Goal: Transaction & Acquisition: Purchase product/service

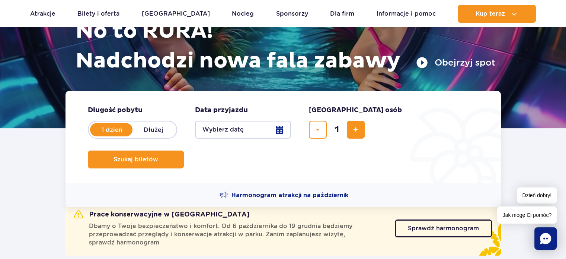
scroll to position [107, 0]
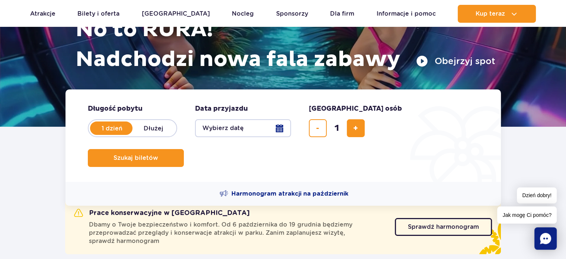
click at [280, 130] on button "Wybierz datę" at bounding box center [243, 128] width 96 height 18
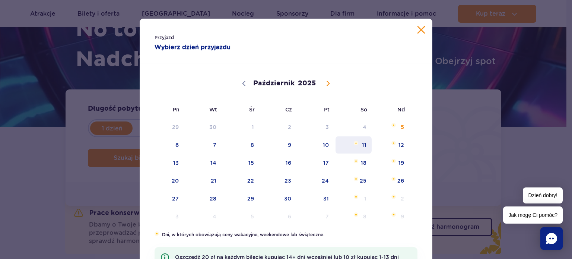
click at [362, 146] on span "11" at bounding box center [354, 144] width 38 height 17
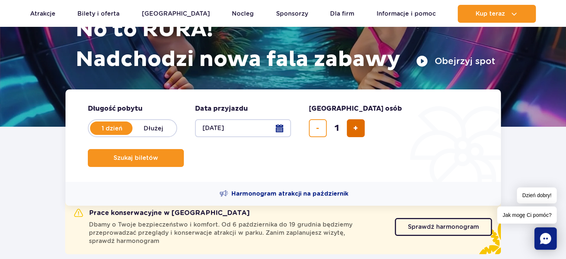
click at [360, 132] on button "dodaj bilet" at bounding box center [356, 128] width 18 height 18
type input "3"
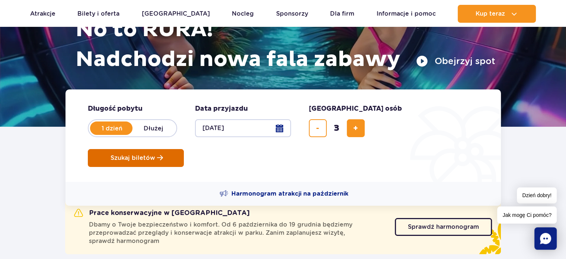
click at [155, 154] on span "Szukaj biletów" at bounding box center [133, 157] width 45 height 7
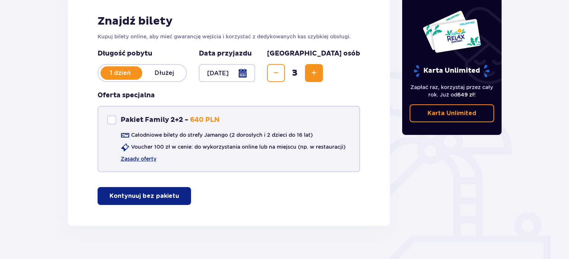
scroll to position [111, 0]
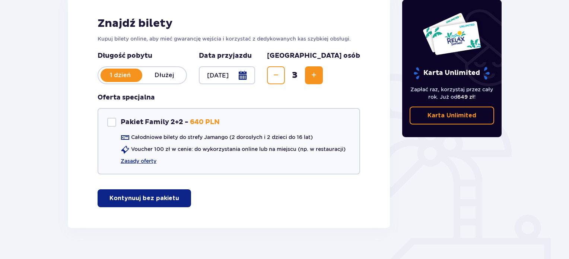
click at [162, 205] on button "Kontynuuj bez pakietu" at bounding box center [144, 198] width 93 height 18
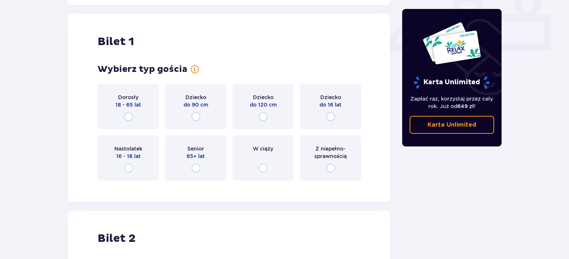
scroll to position [338, 0]
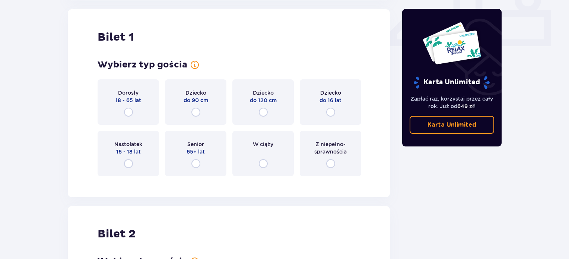
click at [131, 112] on input "radio" at bounding box center [128, 112] width 9 height 9
radio input "true"
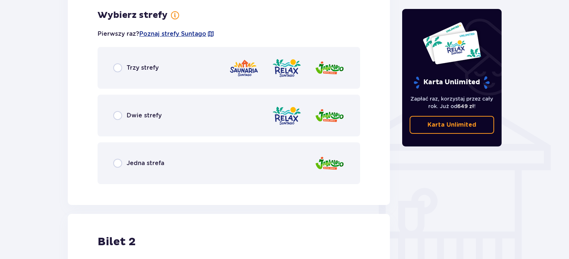
scroll to position [520, 0]
click at [118, 162] on input "radio" at bounding box center [117, 162] width 9 height 9
radio input "true"
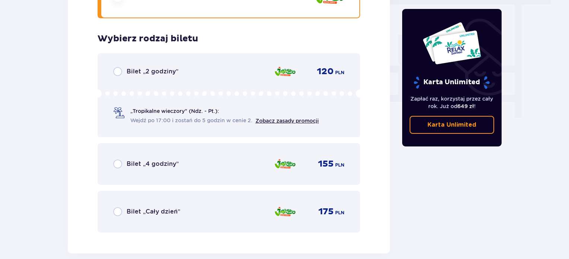
scroll to position [709, 0]
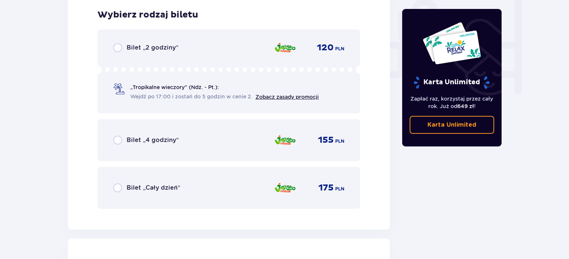
click at [117, 141] on input "radio" at bounding box center [117, 139] width 9 height 9
radio input "true"
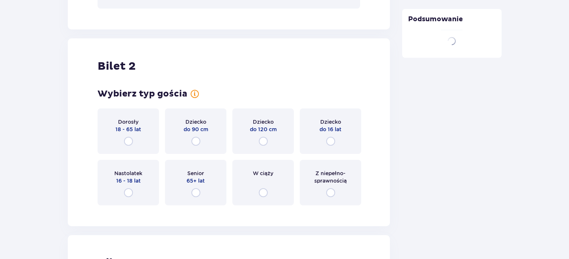
scroll to position [938, 0]
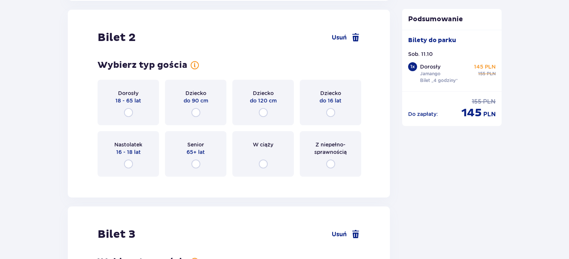
click at [129, 111] on input "radio" at bounding box center [128, 112] width 9 height 9
radio input "true"
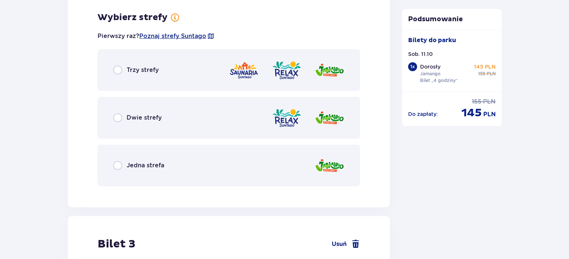
scroll to position [1119, 0]
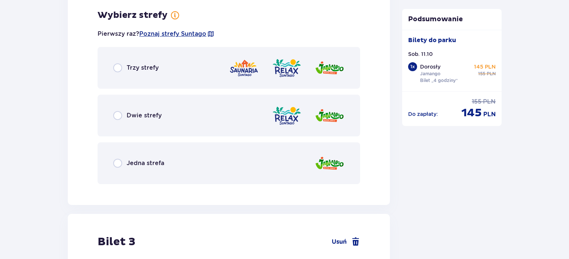
click at [118, 162] on input "radio" at bounding box center [117, 163] width 9 height 9
radio input "true"
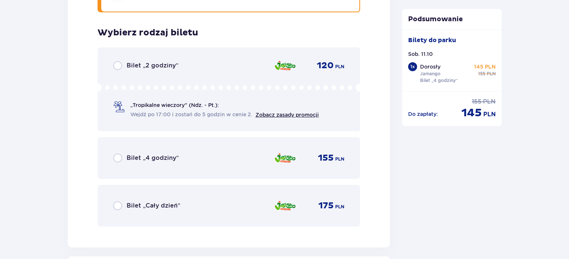
scroll to position [1290, 0]
click at [119, 154] on input "radio" at bounding box center [117, 158] width 9 height 9
radio input "true"
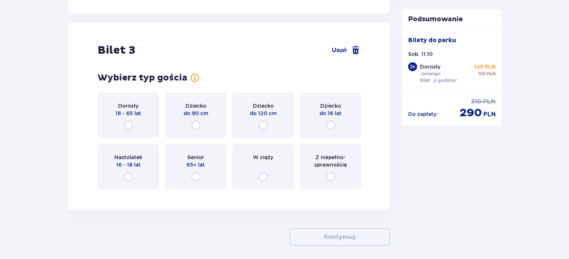
scroll to position [1537, 0]
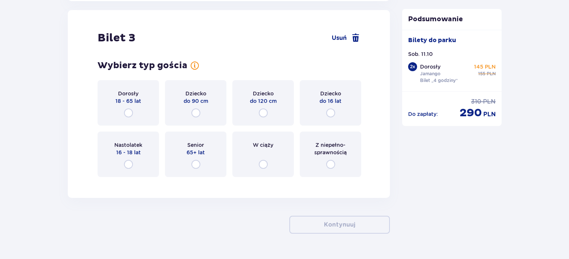
click at [333, 106] on div "Dziecko do 16 lat" at bounding box center [330, 102] width 61 height 45
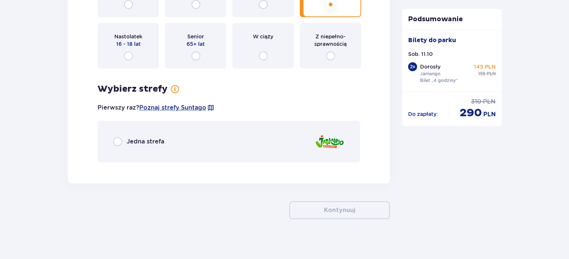
scroll to position [1649, 0]
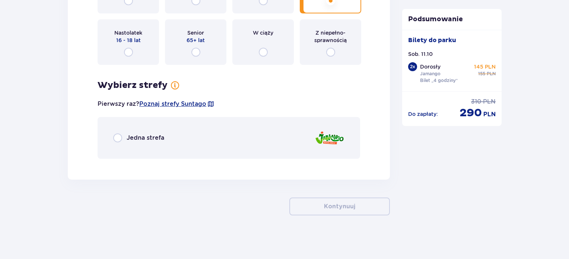
click at [120, 137] on input "radio" at bounding box center [117, 137] width 9 height 9
radio input "true"
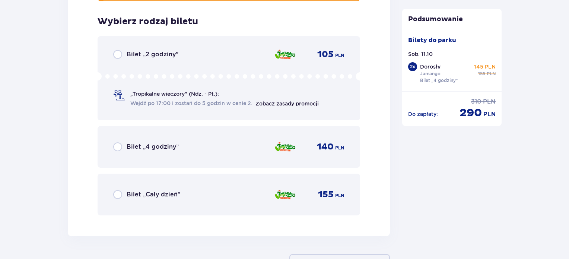
scroll to position [1812, 0]
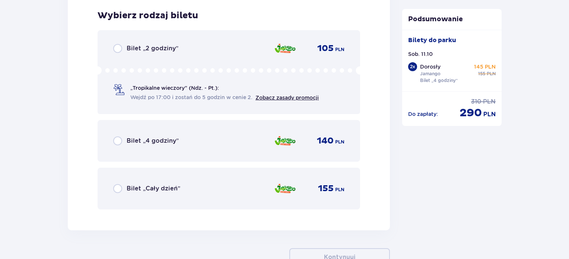
click at [118, 138] on input "radio" at bounding box center [117, 140] width 9 height 9
radio input "true"
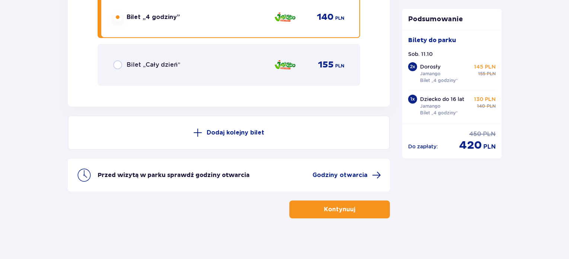
scroll to position [1939, 0]
